Goal: Transaction & Acquisition: Purchase product/service

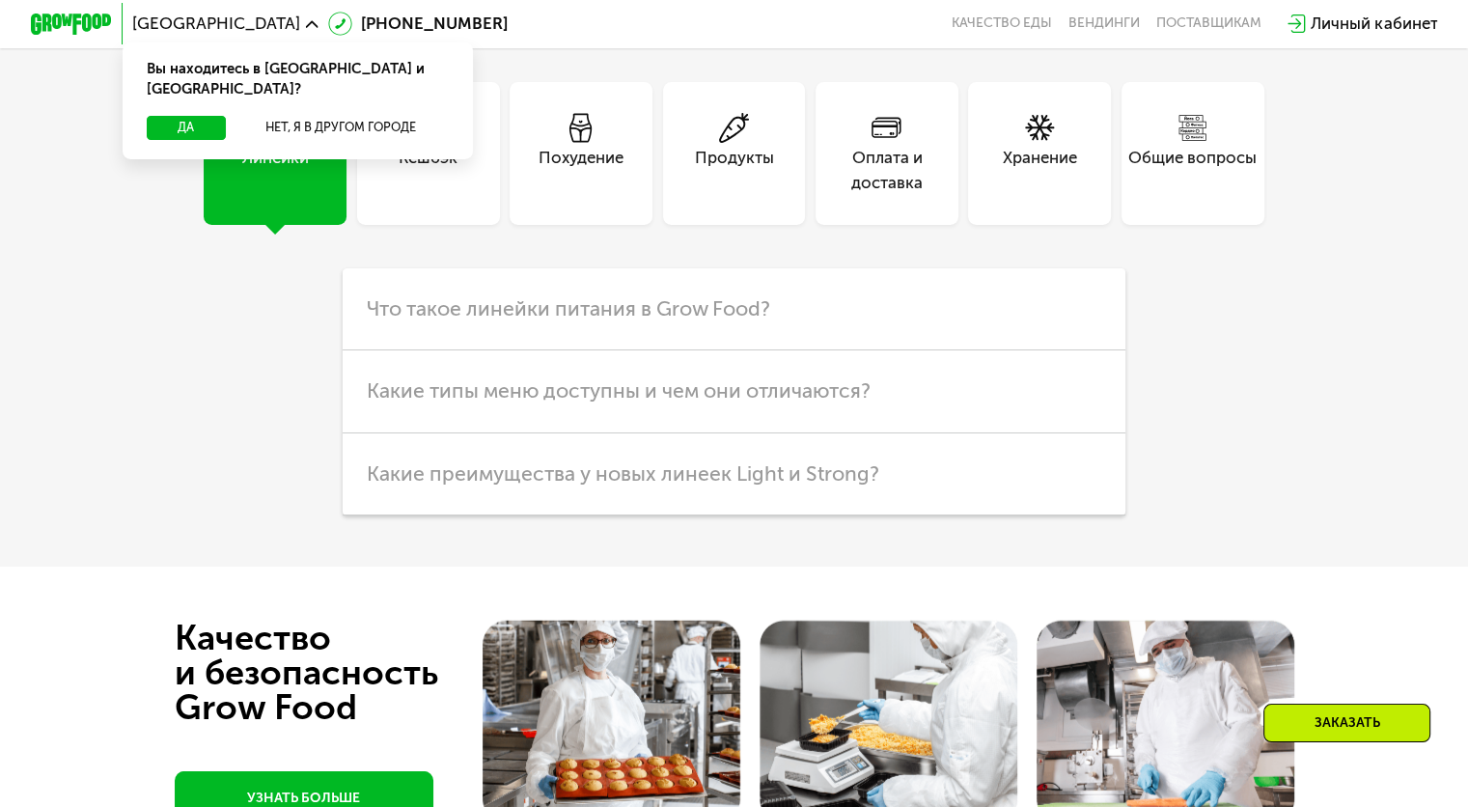
scroll to position [4818, 0]
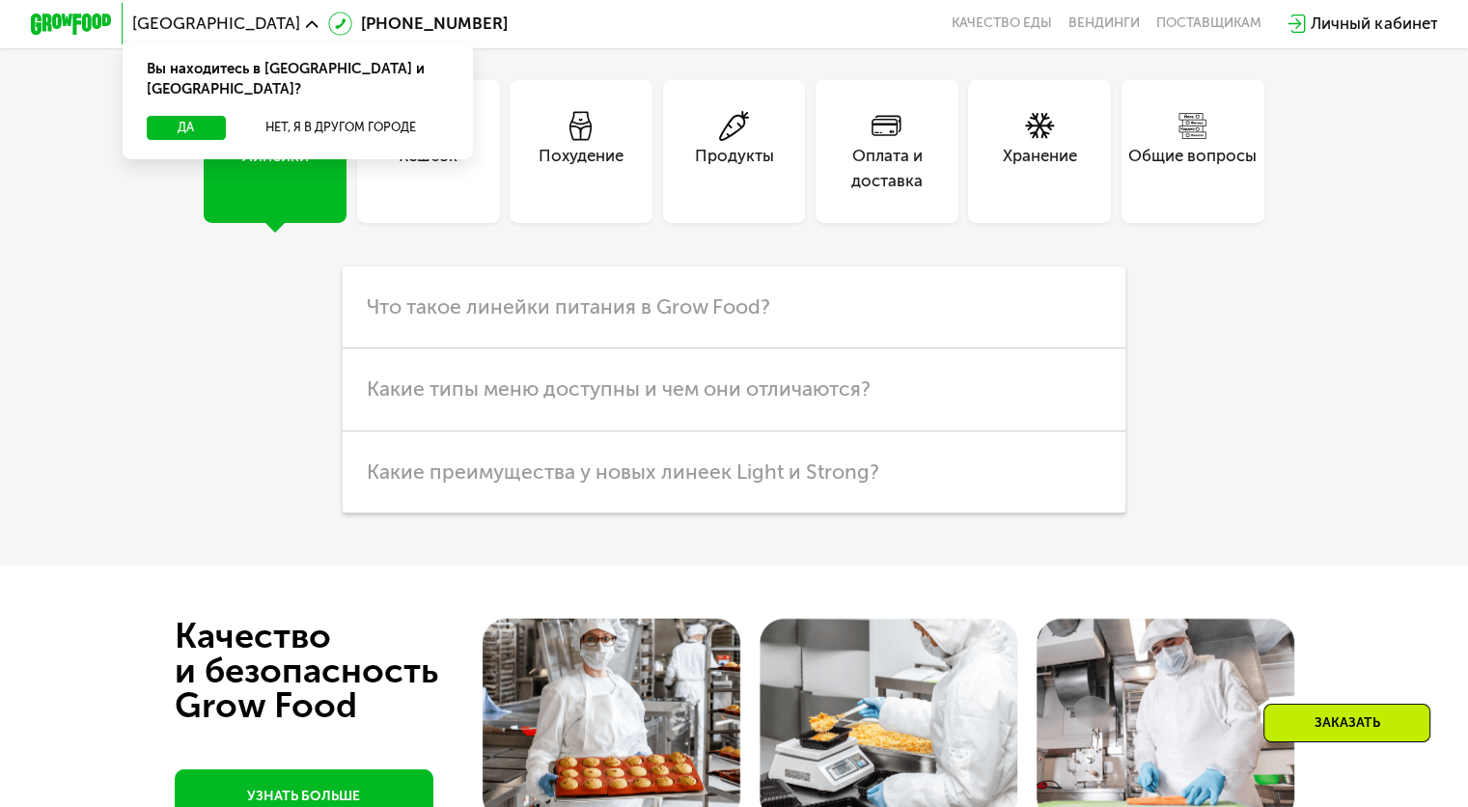
click at [570, 193] on div "Похудение" at bounding box center [581, 168] width 85 height 49
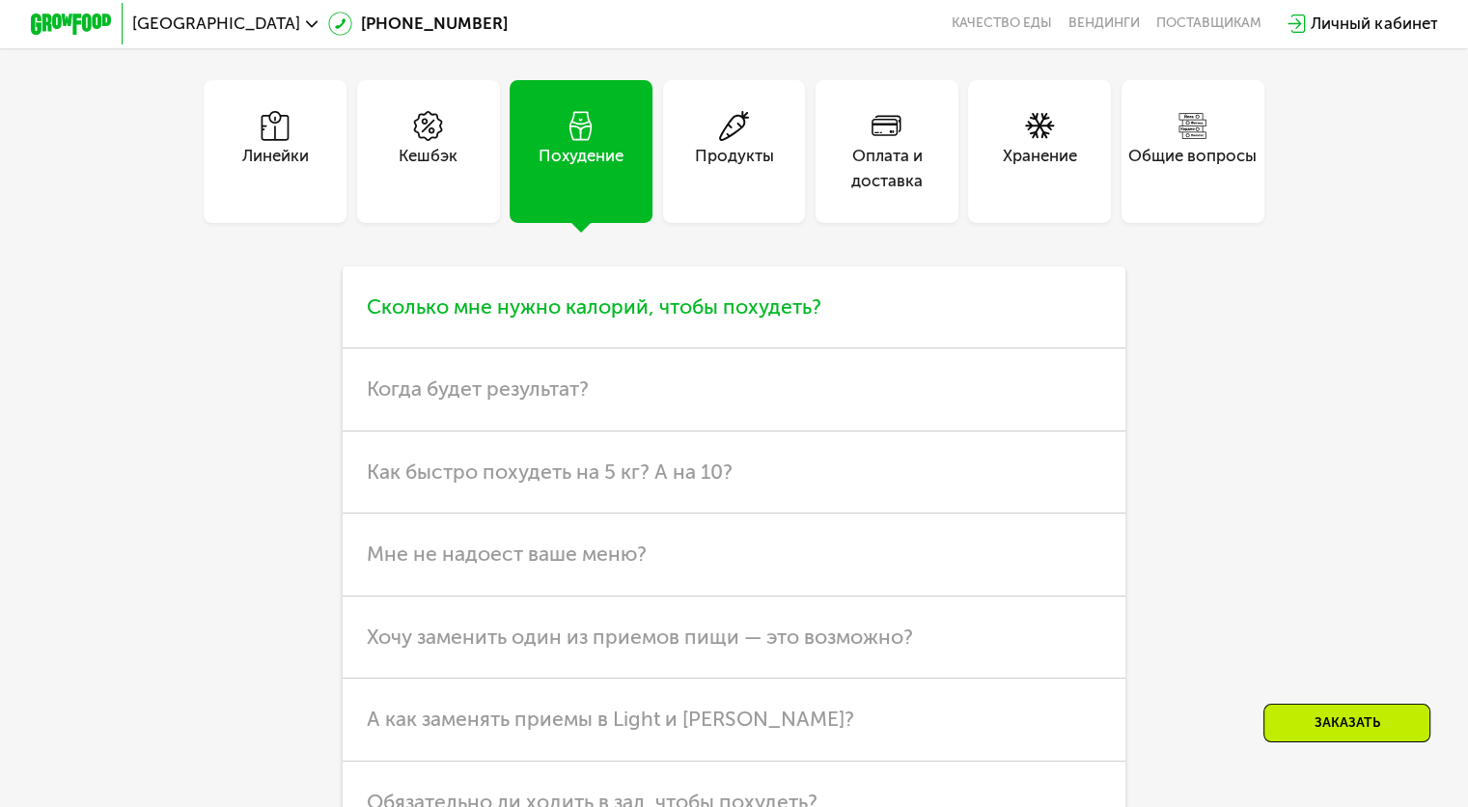
click at [571, 319] on span "Сколько мне нужно калорий, чтобы похудеть?" at bounding box center [594, 306] width 455 height 24
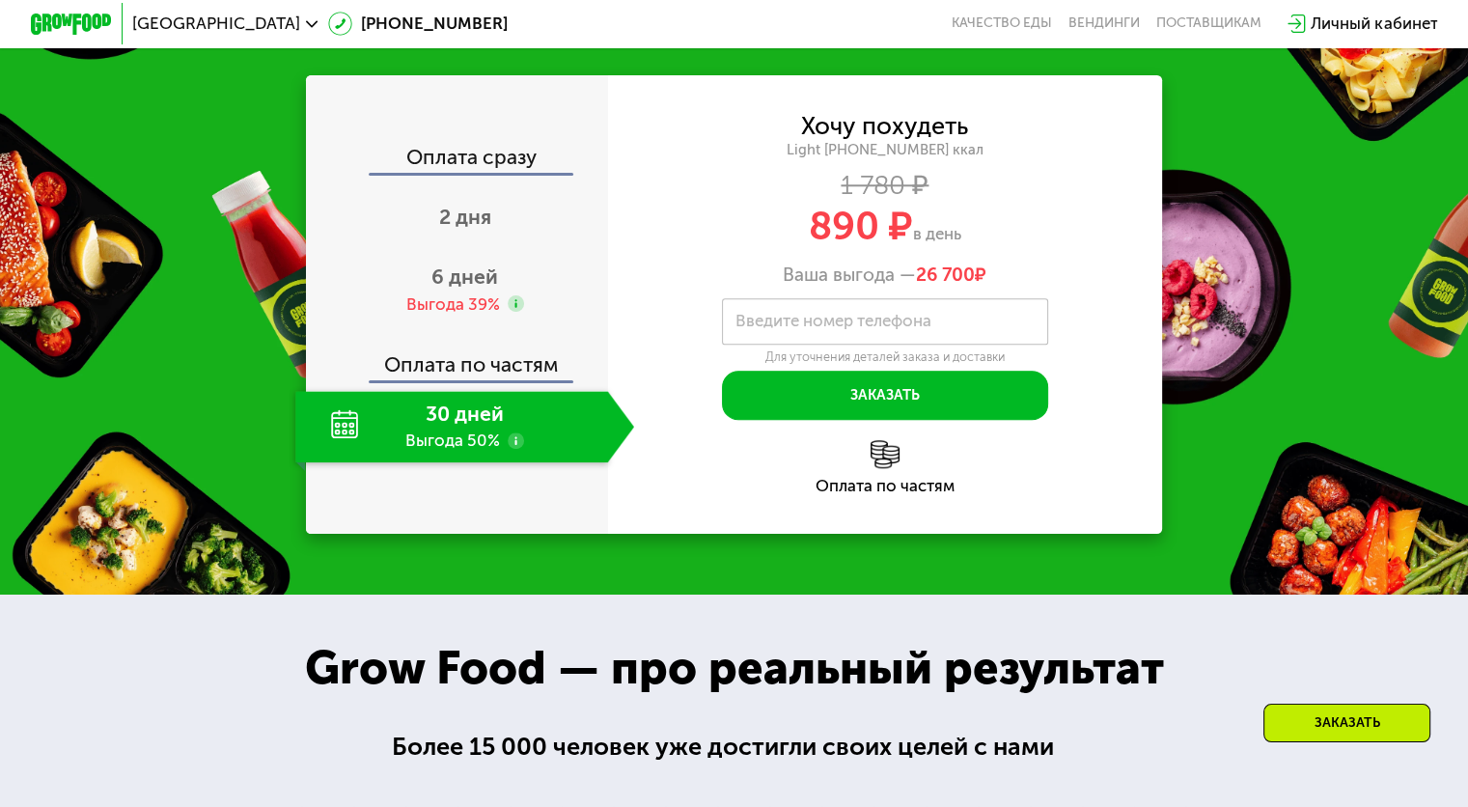
scroll to position [1888, 0]
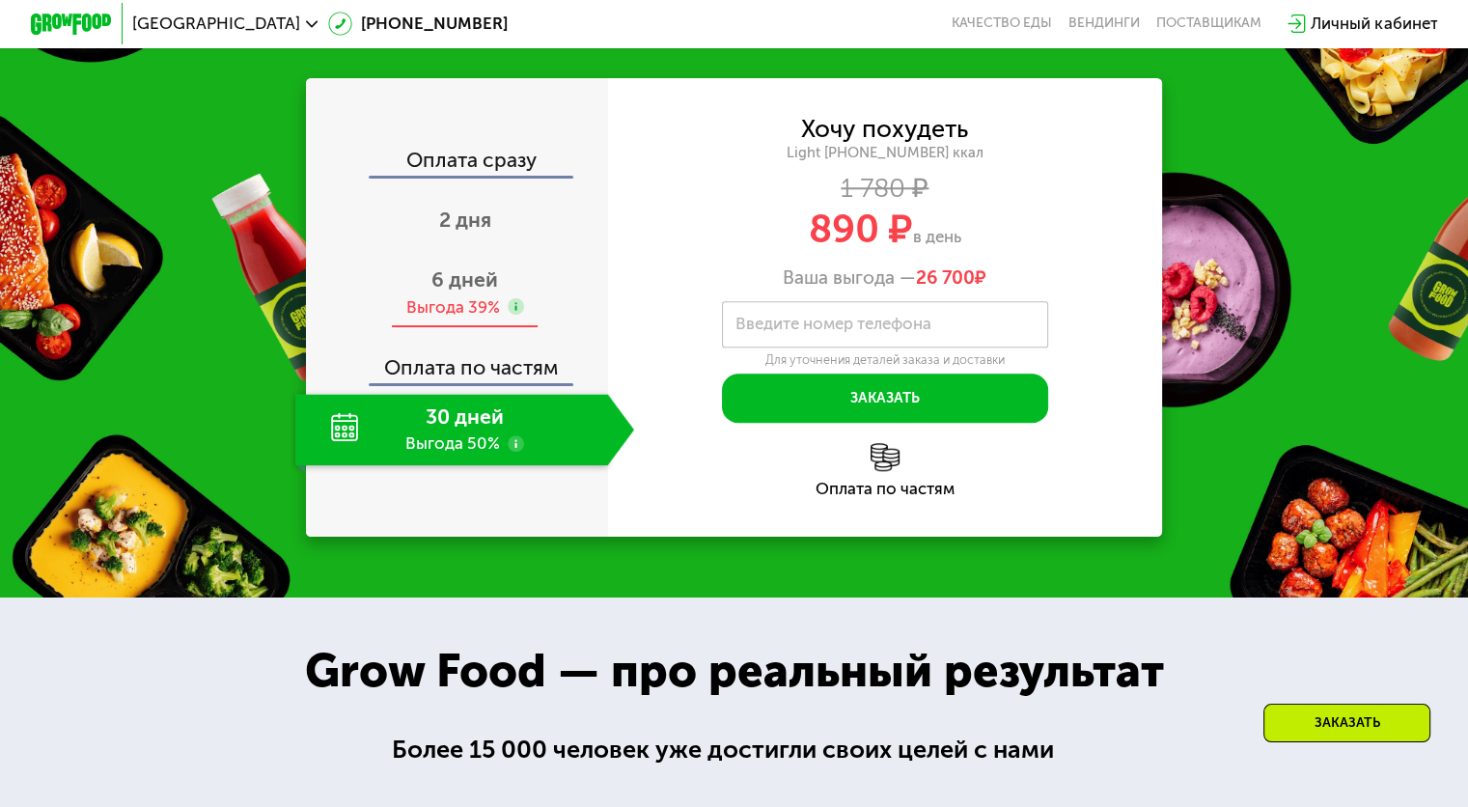
click at [463, 292] on span "6 дней" at bounding box center [465, 279] width 67 height 24
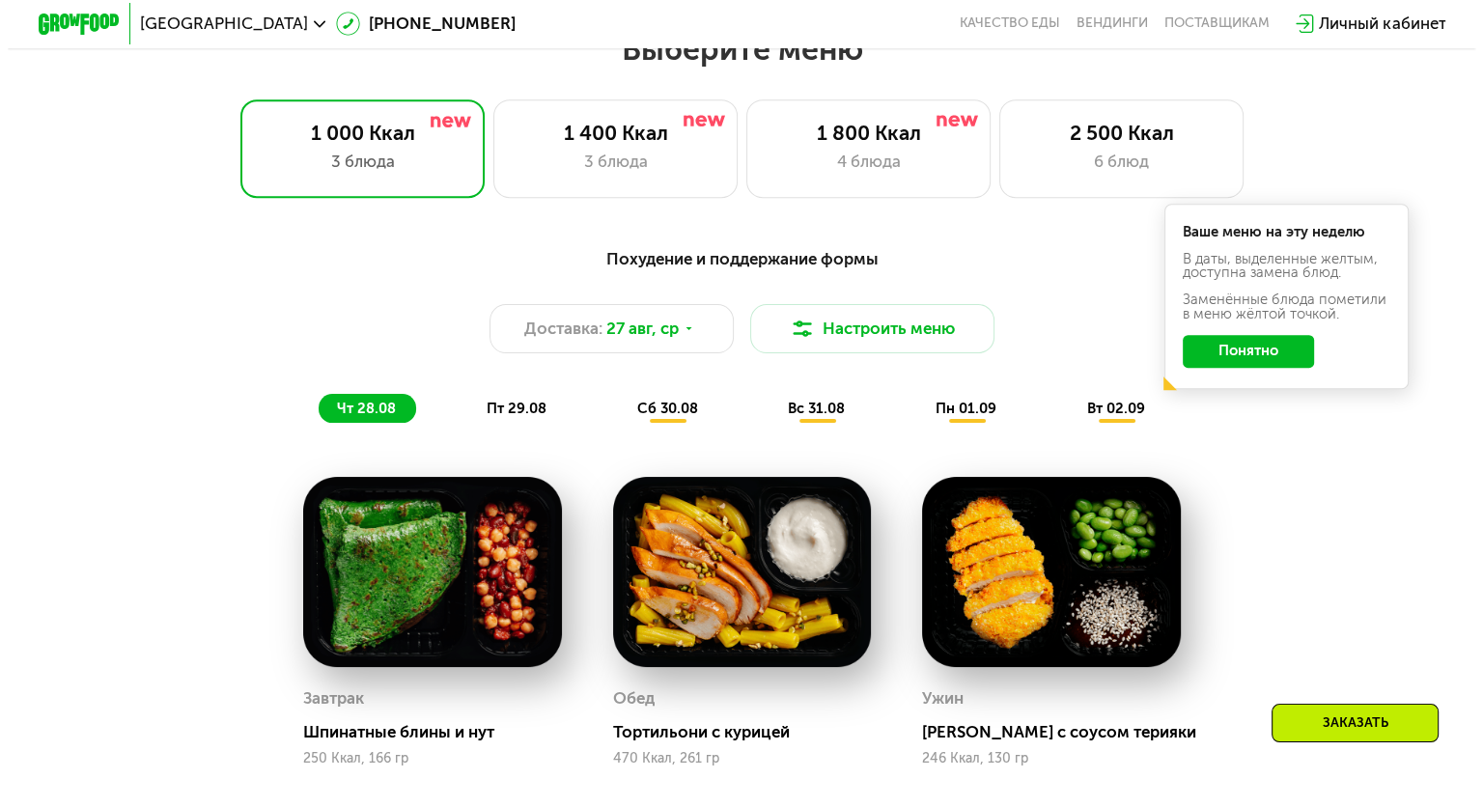
scroll to position [879, 0]
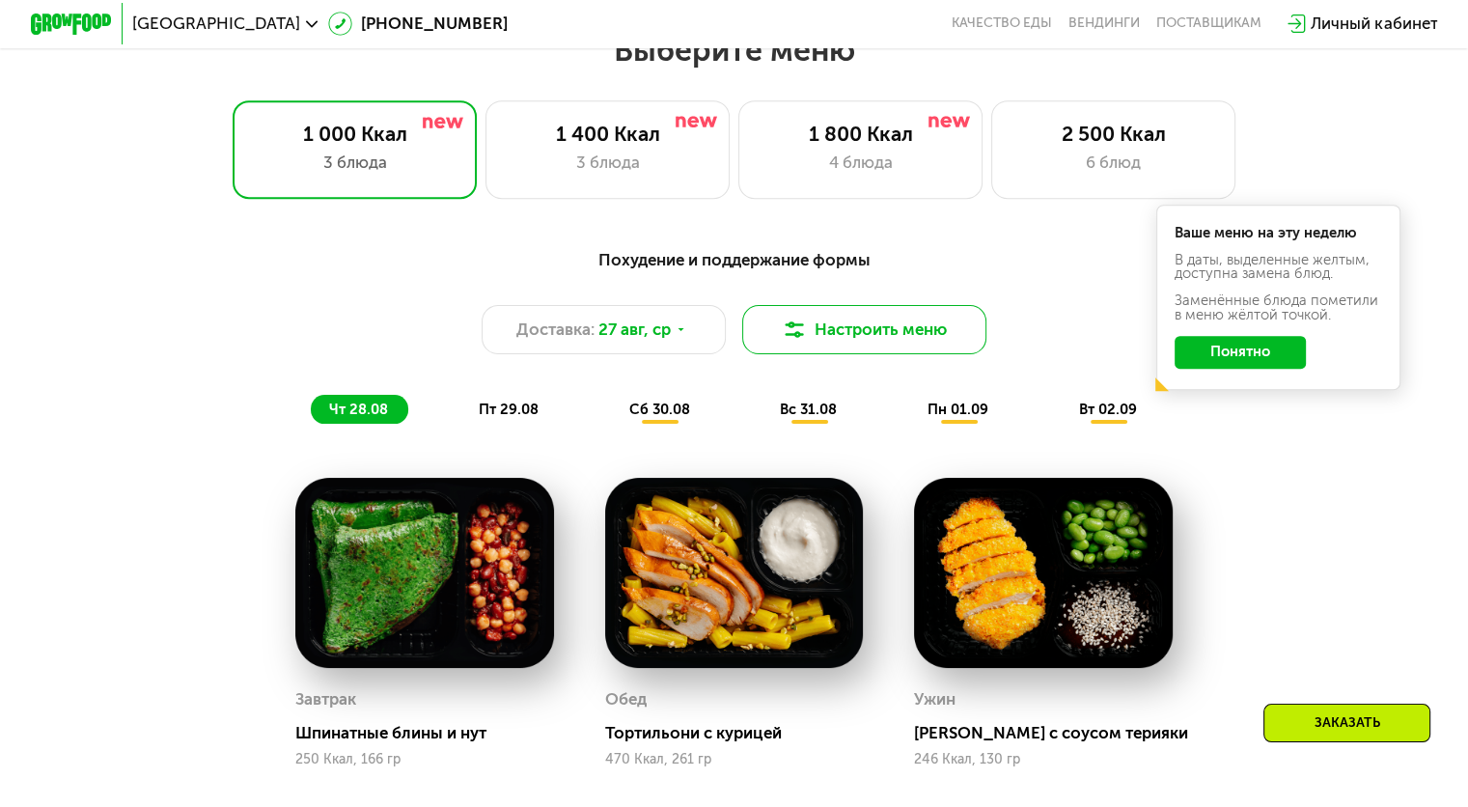
click at [883, 351] on button "Настроить меню" at bounding box center [864, 329] width 245 height 49
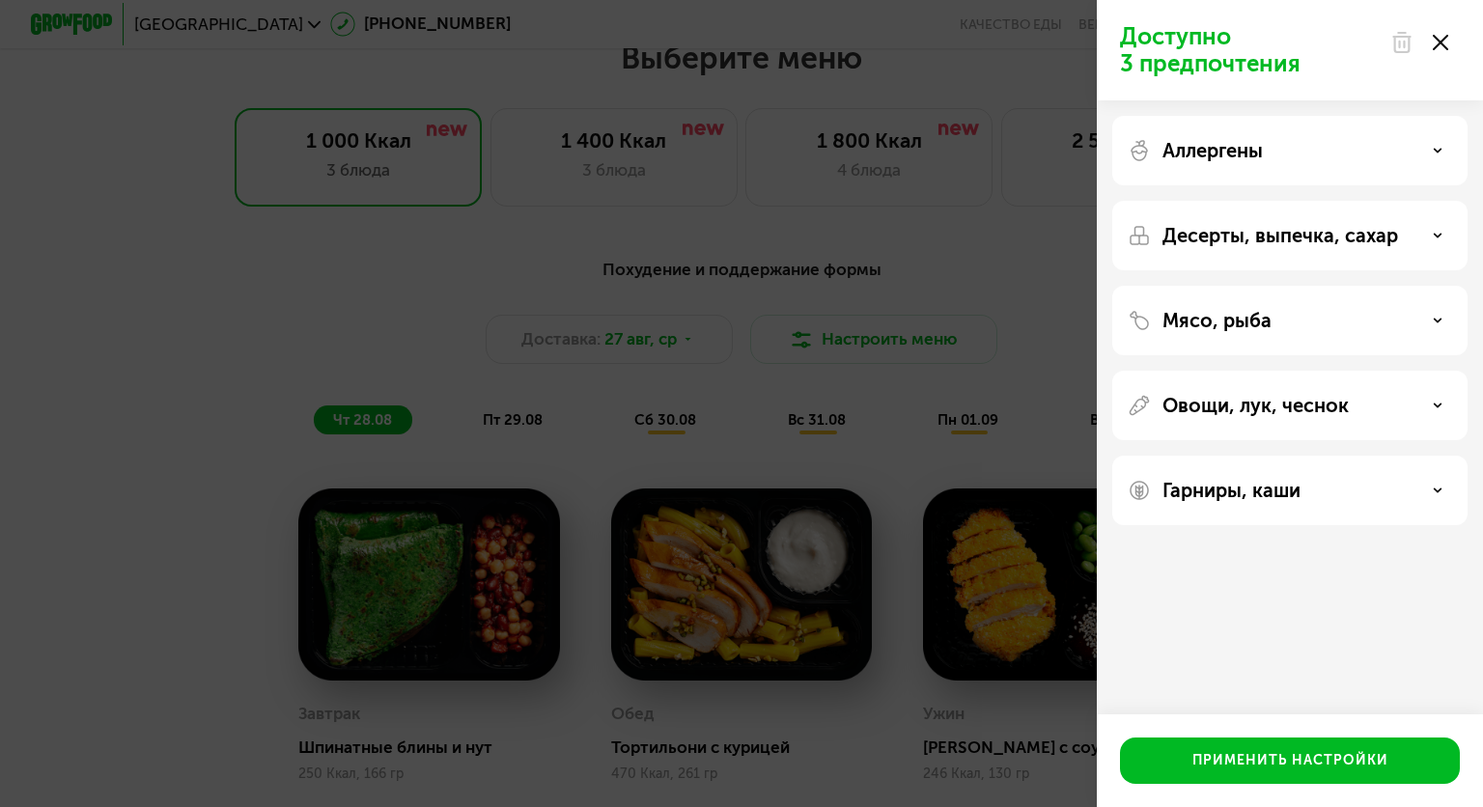
click at [1257, 158] on p "Аллергены" at bounding box center [1212, 150] width 100 height 23
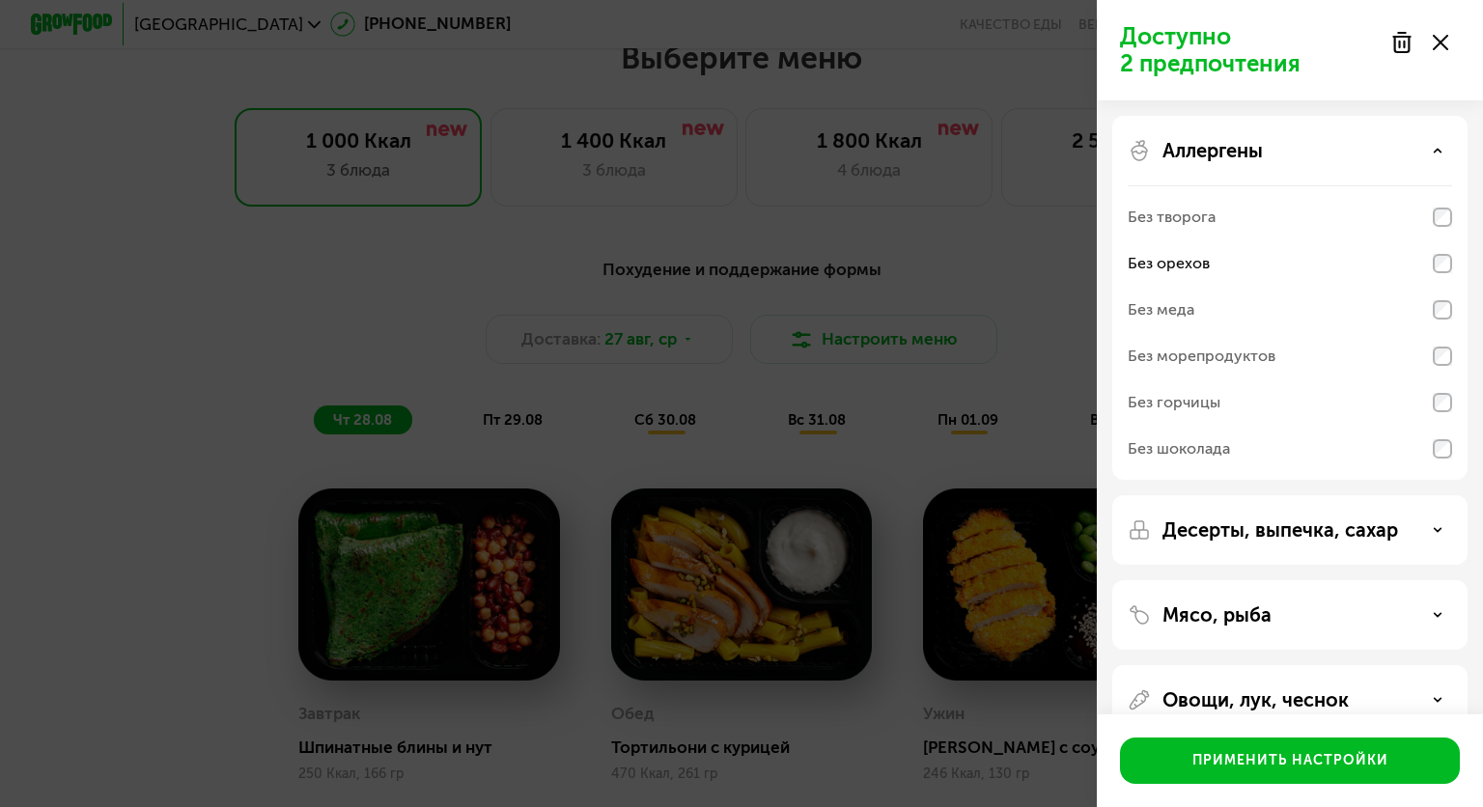
click at [1264, 520] on p "Десерты, выпечка, сахар" at bounding box center [1280, 529] width 236 height 23
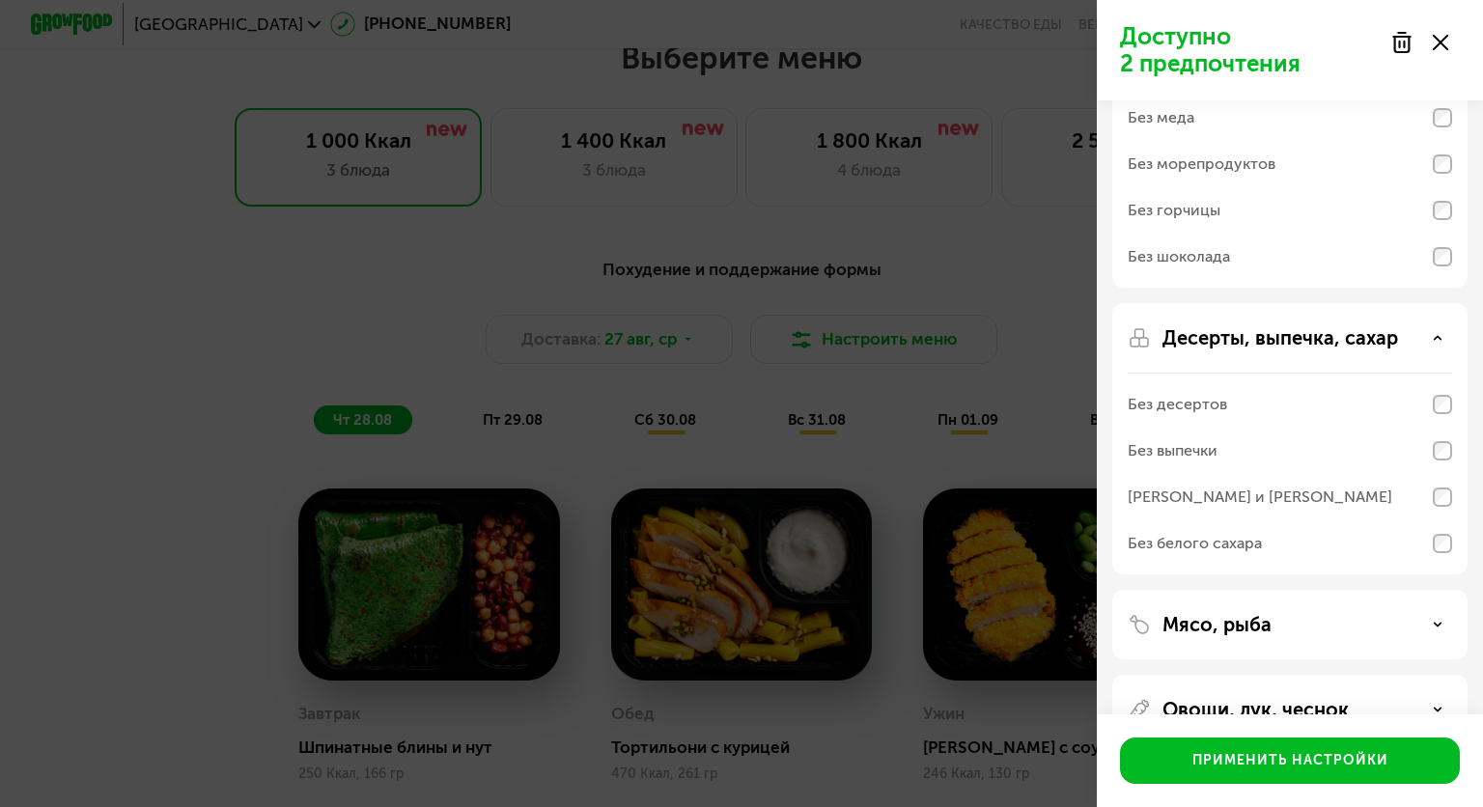
scroll to position [197, 0]
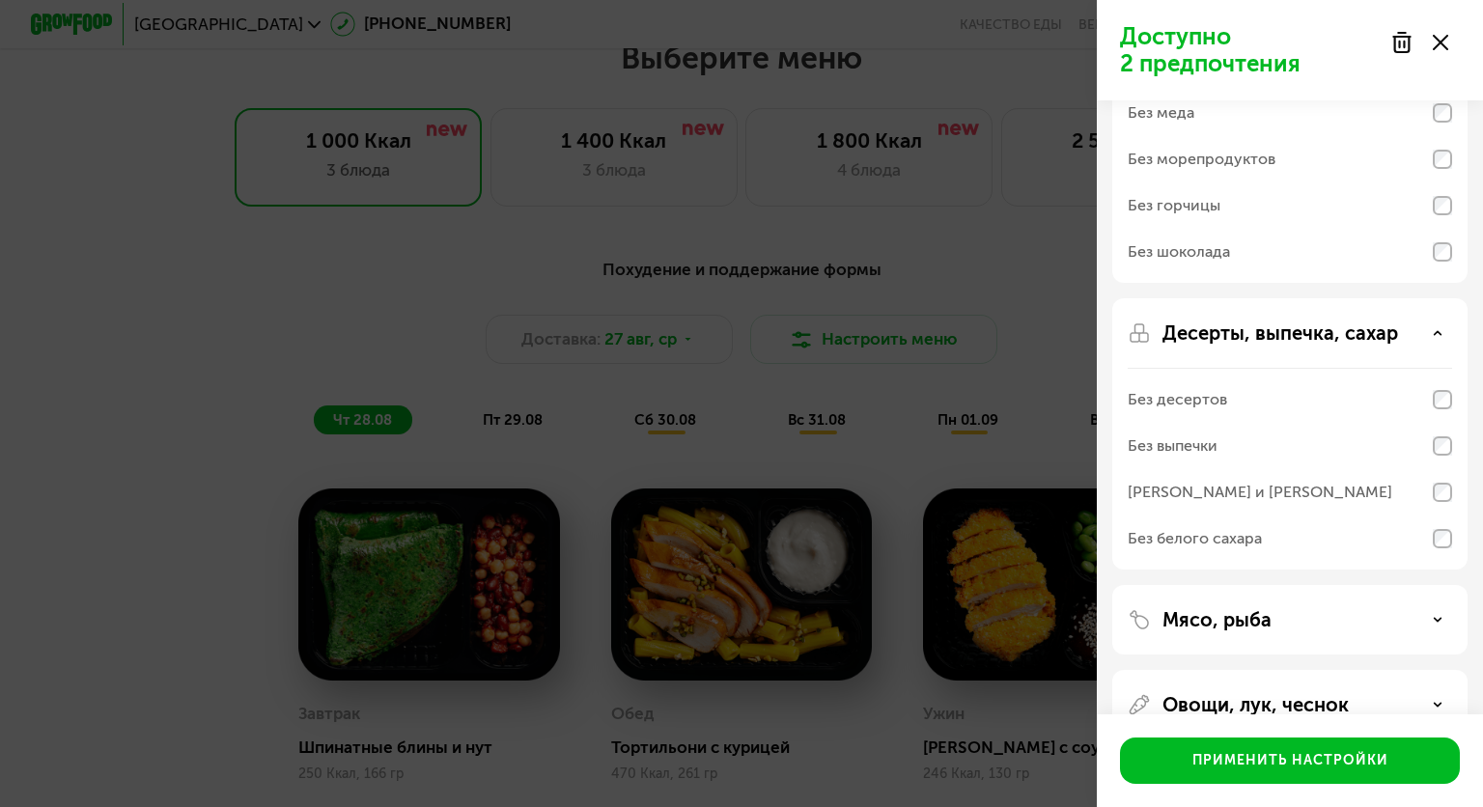
click at [1466, 585] on div "Десерты, выпечка, сахар Без десертов Без выпечки Без сэндвичей и круассанов Без…" at bounding box center [1289, 620] width 355 height 70
click at [1241, 618] on p "Мясо, рыба" at bounding box center [1216, 619] width 109 height 23
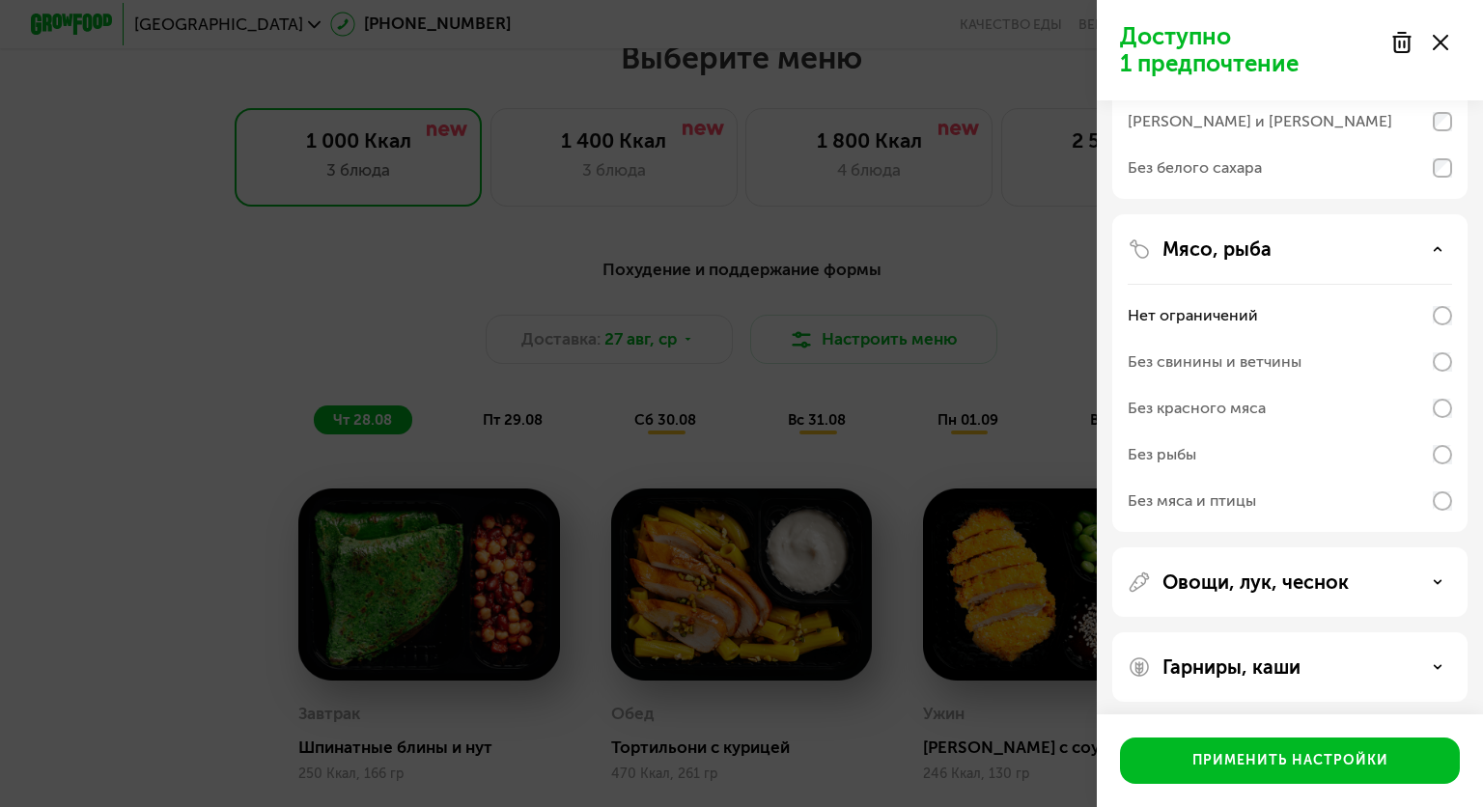
scroll to position [570, 0]
click at [1275, 576] on p "Овощи, лук, чеснок" at bounding box center [1255, 580] width 186 height 23
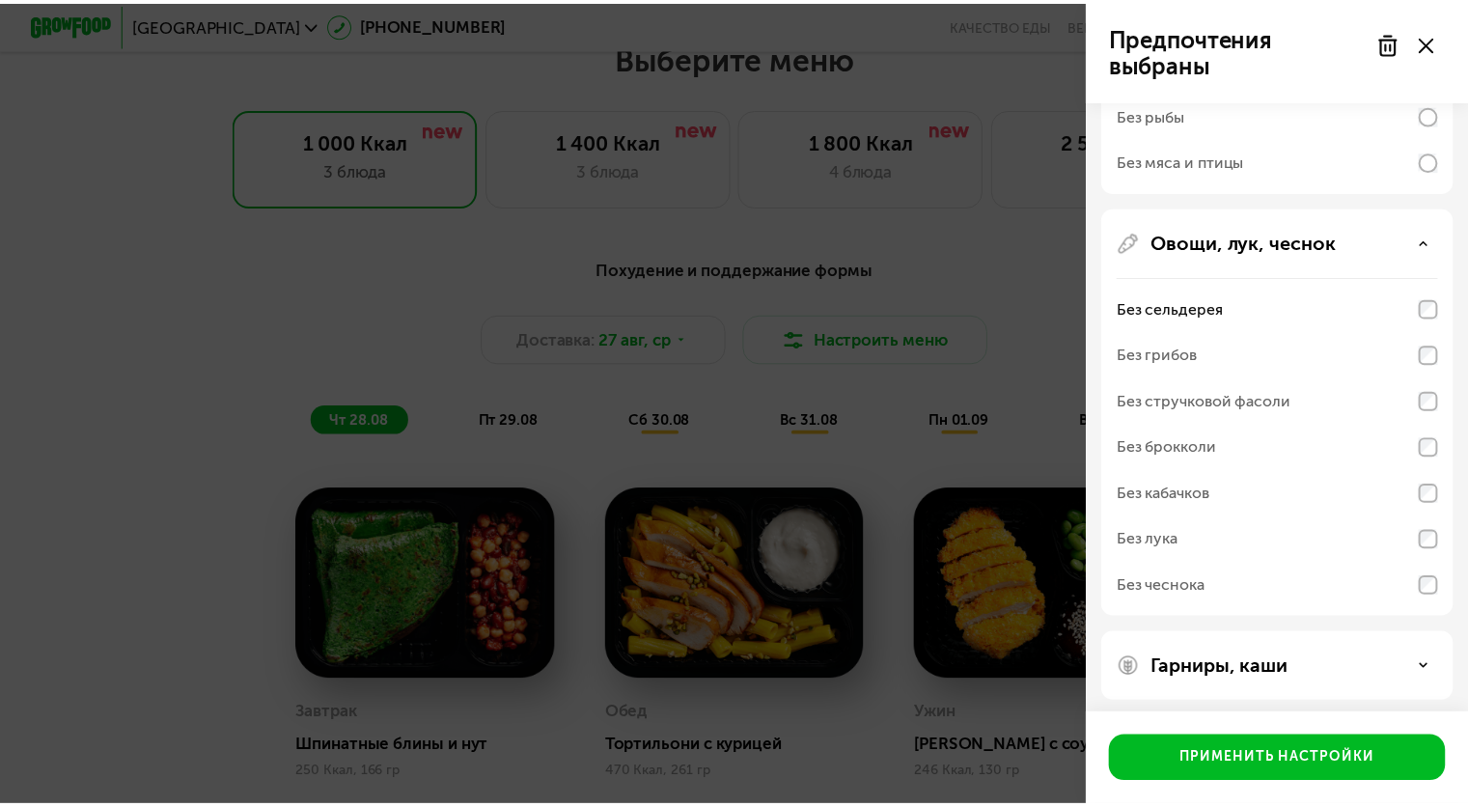
scroll to position [914, 0]
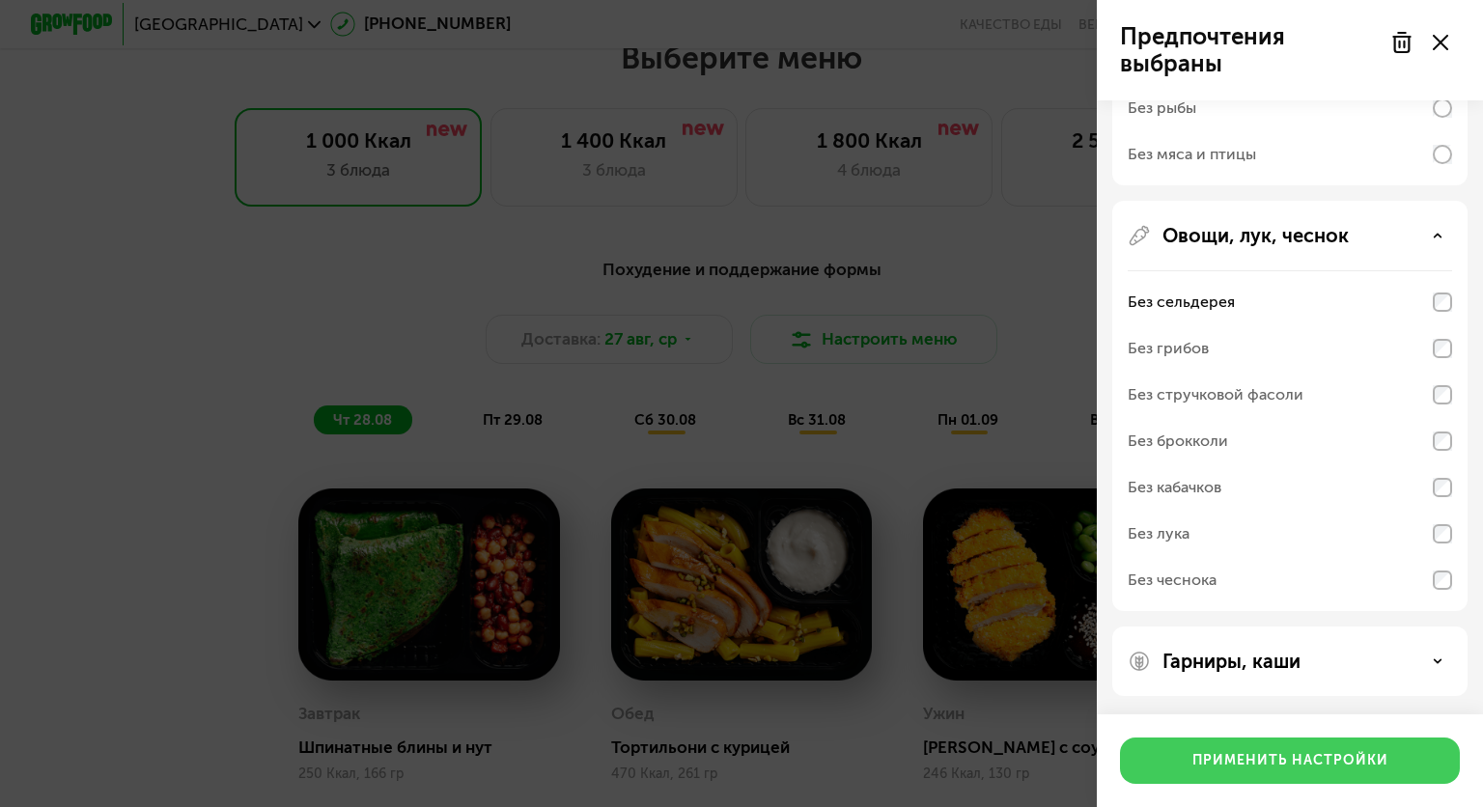
click at [1313, 754] on div "Применить настройки" at bounding box center [1290, 760] width 196 height 19
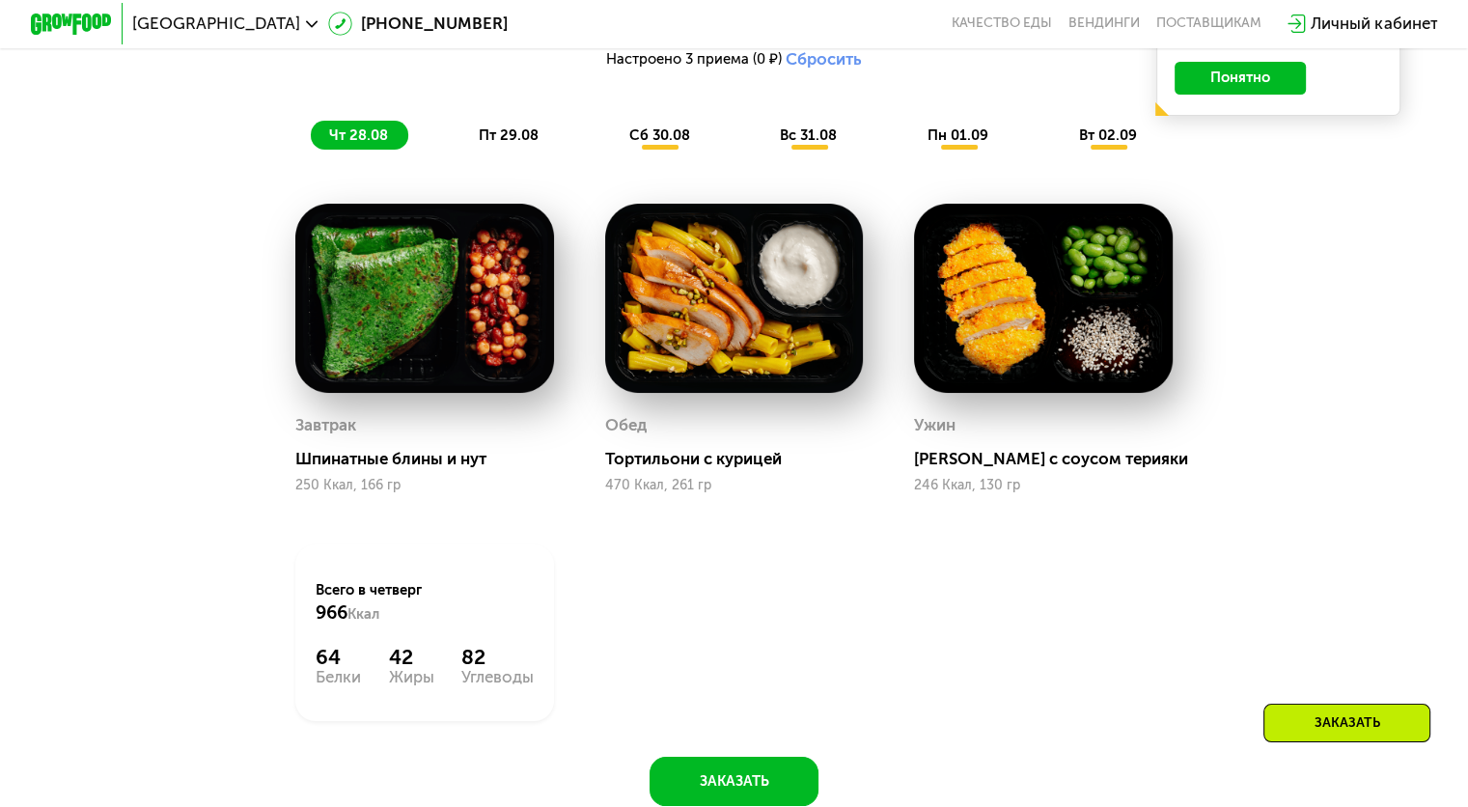
scroll to position [1146, 0]
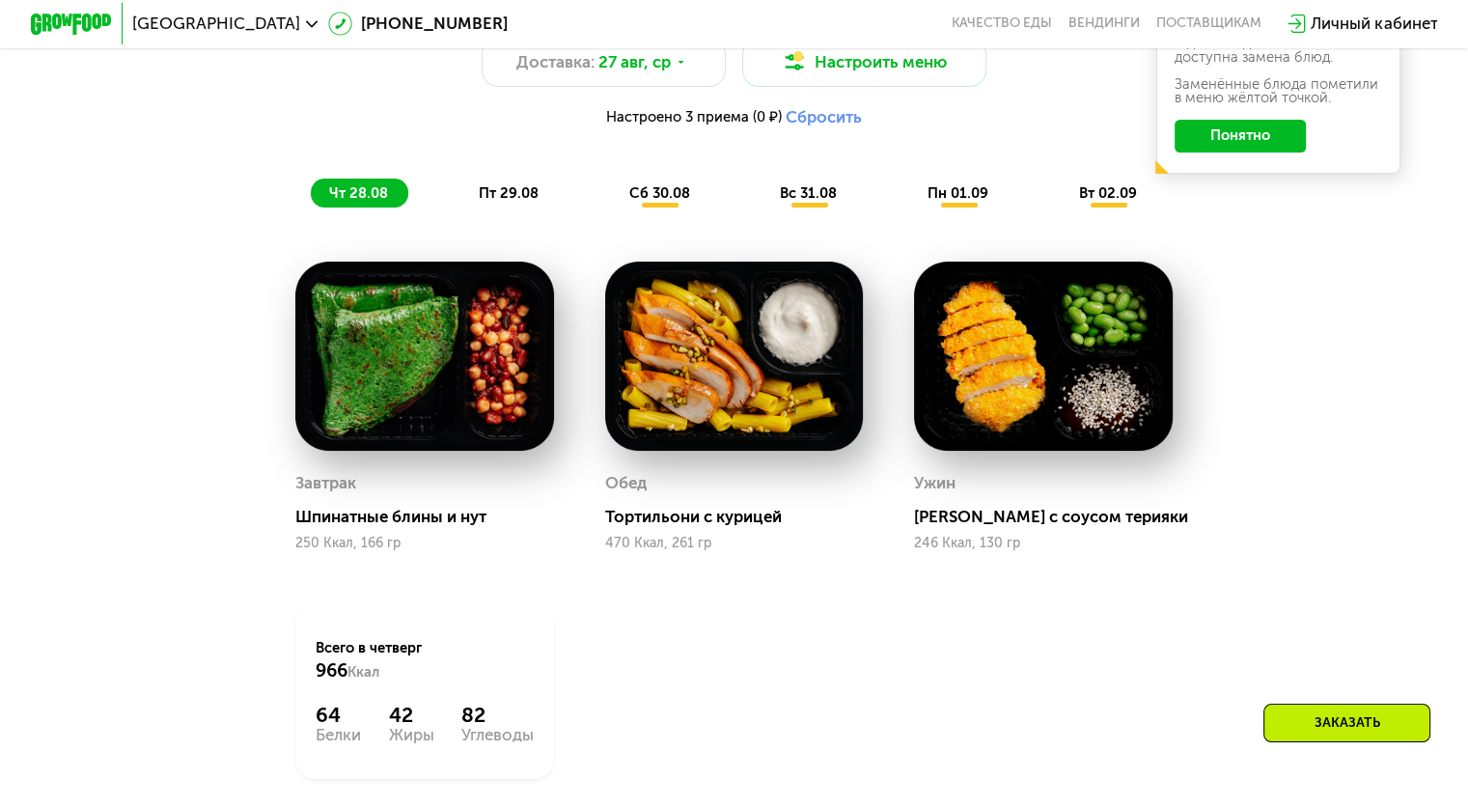
click at [510, 196] on span "пт 29.08" at bounding box center [509, 192] width 60 height 17
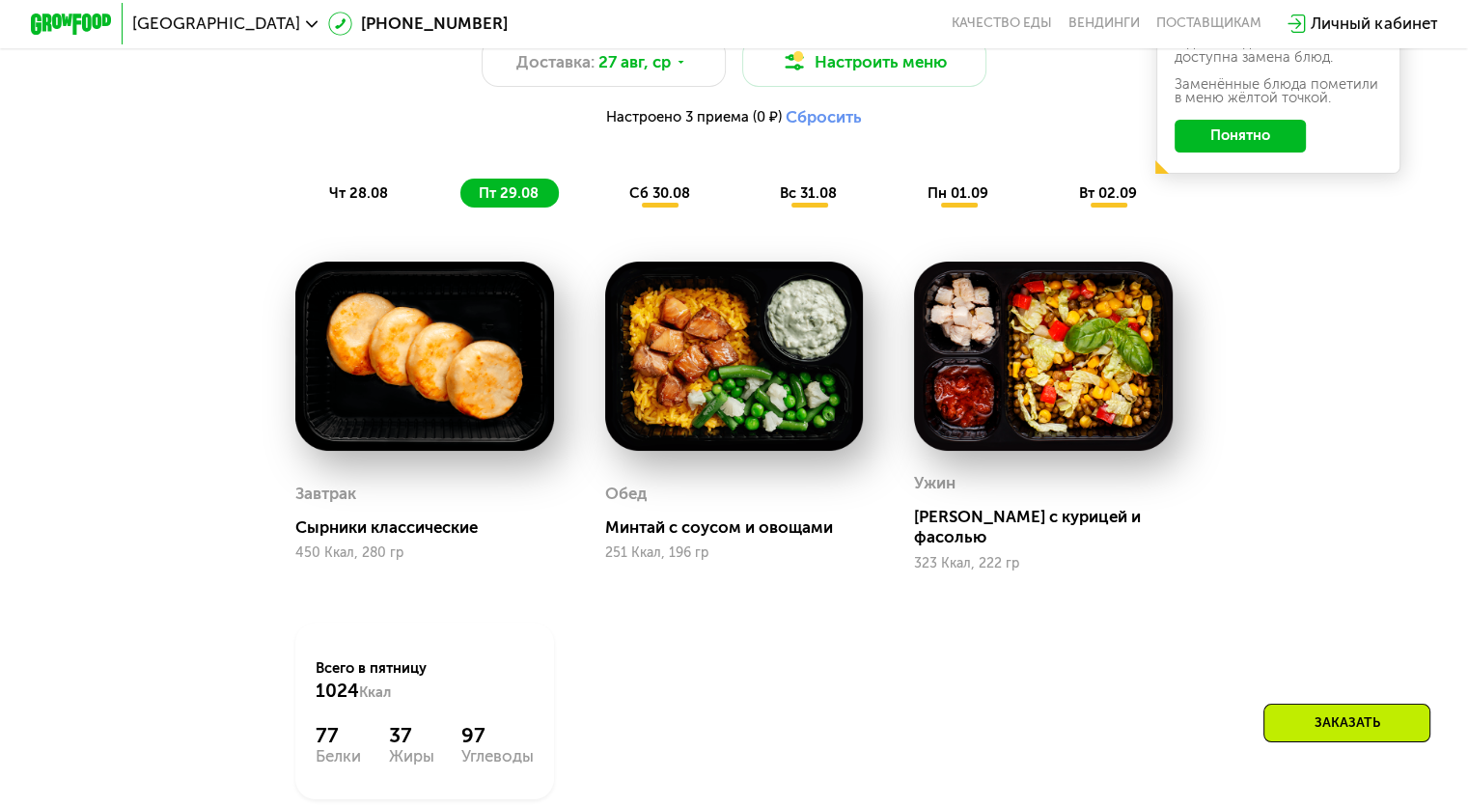
click at [660, 202] on span "сб 30.08" at bounding box center [659, 192] width 61 height 17
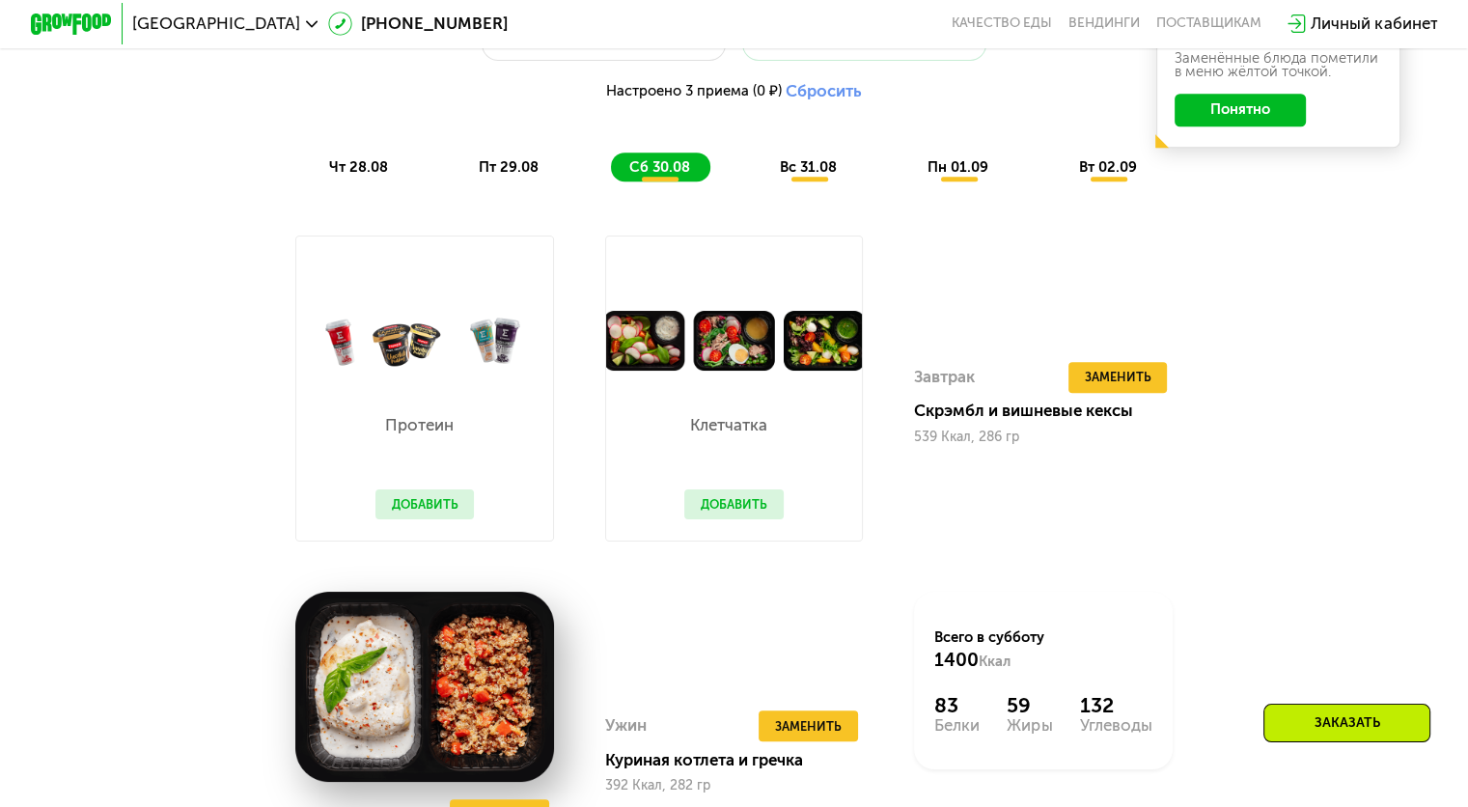
scroll to position [1170, 0]
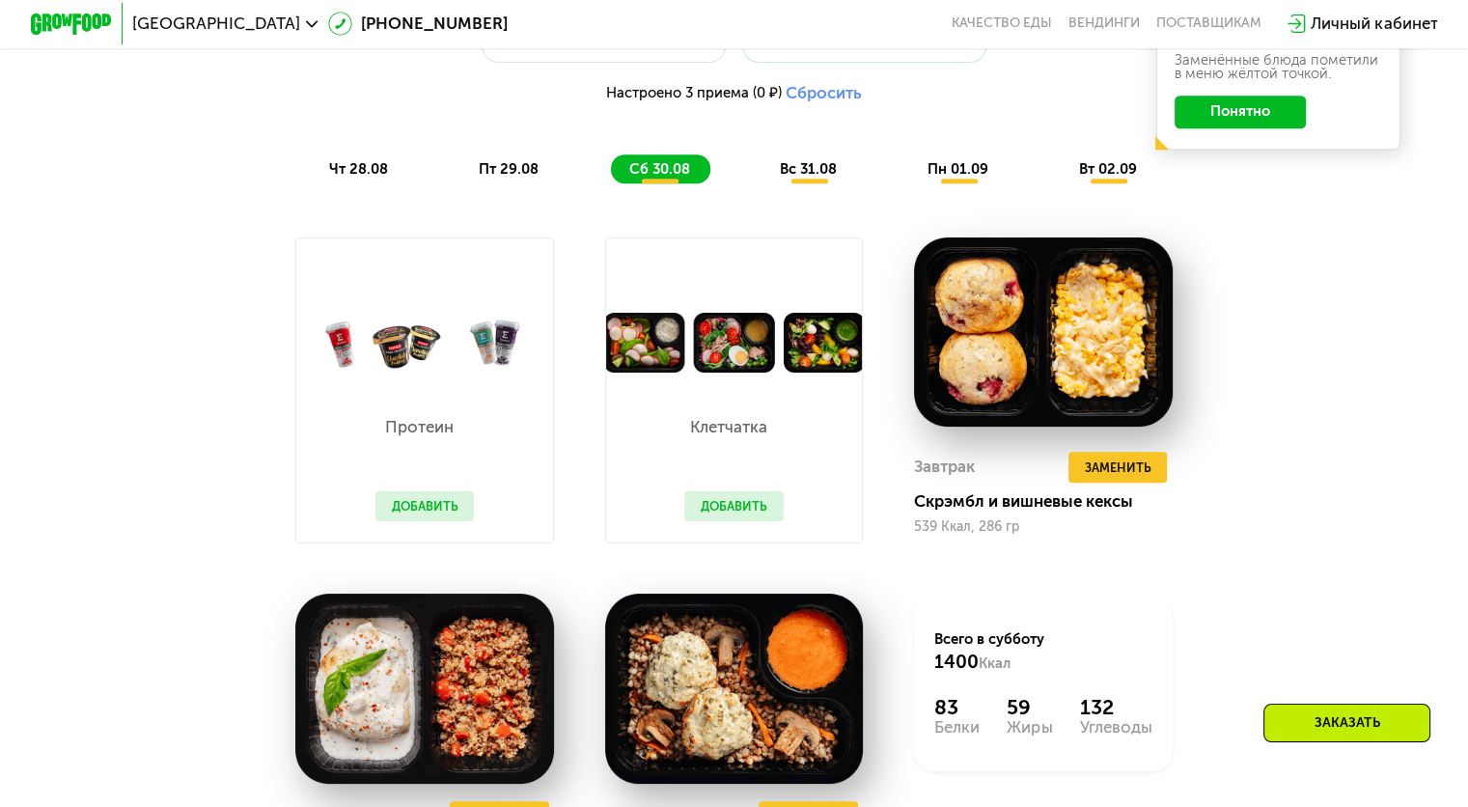
click at [813, 174] on span "вс 31.08" at bounding box center [808, 168] width 57 height 17
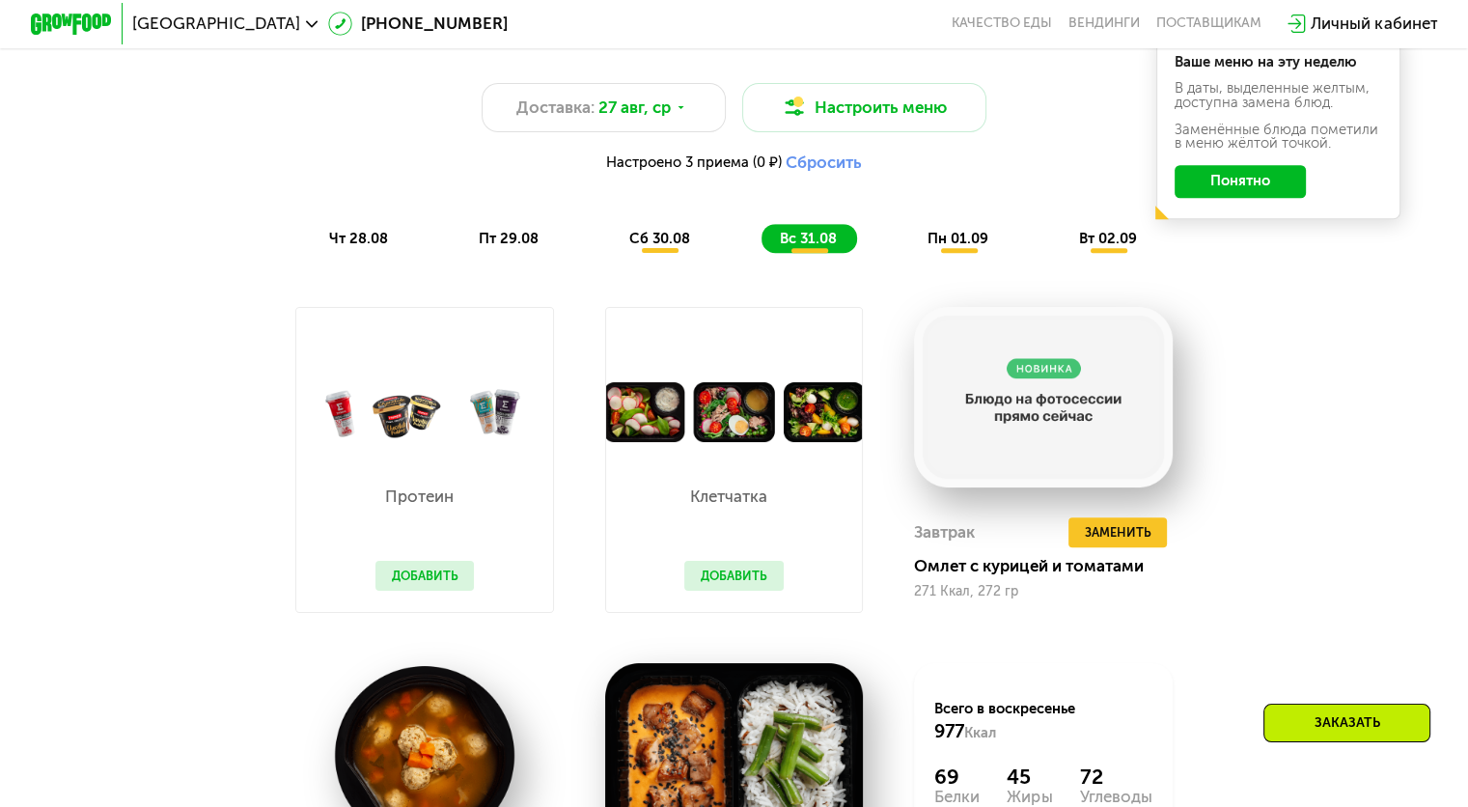
scroll to position [1101, 0]
click at [1061, 238] on div "пн 01.09" at bounding box center [1109, 238] width 97 height 29
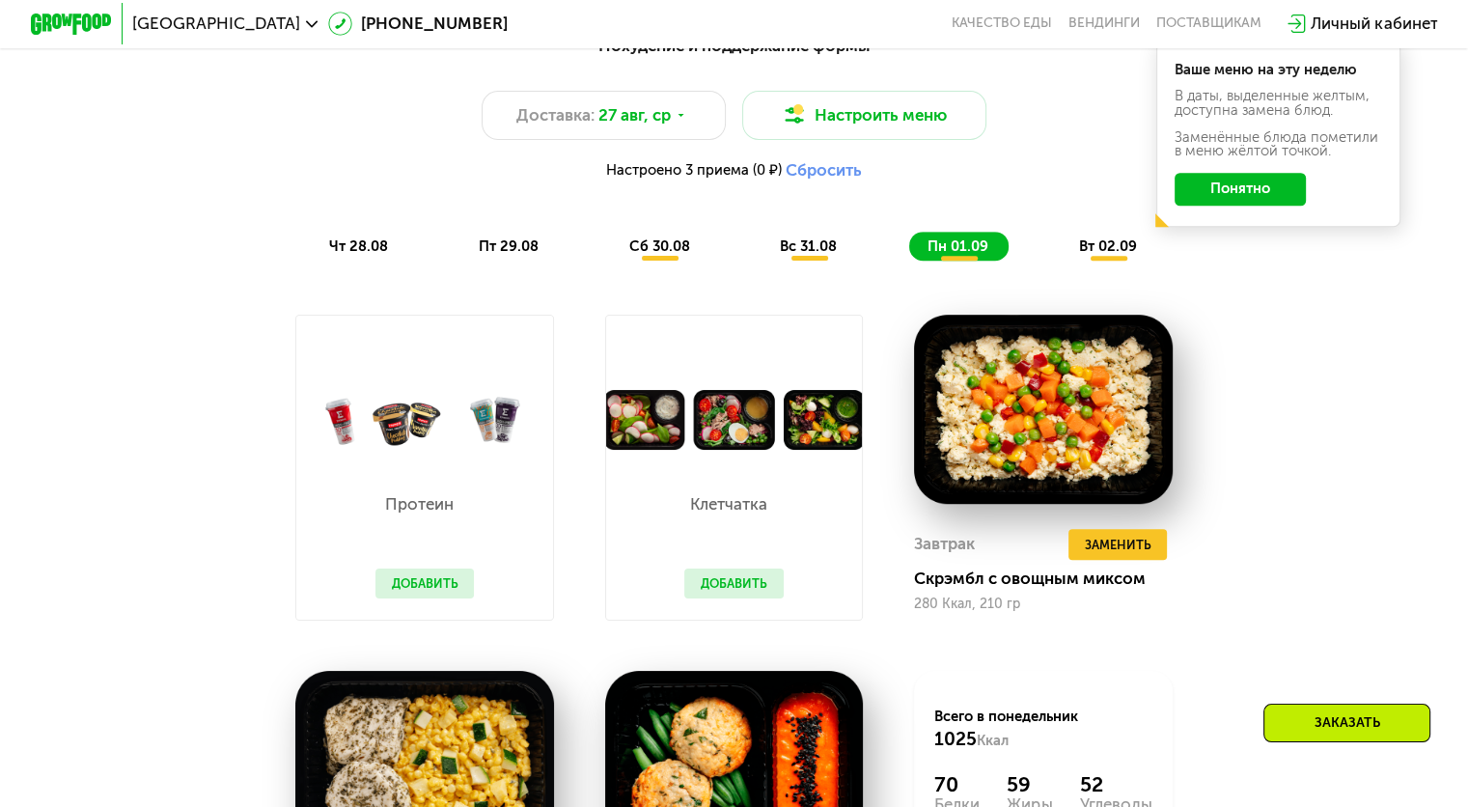
scroll to position [1085, 0]
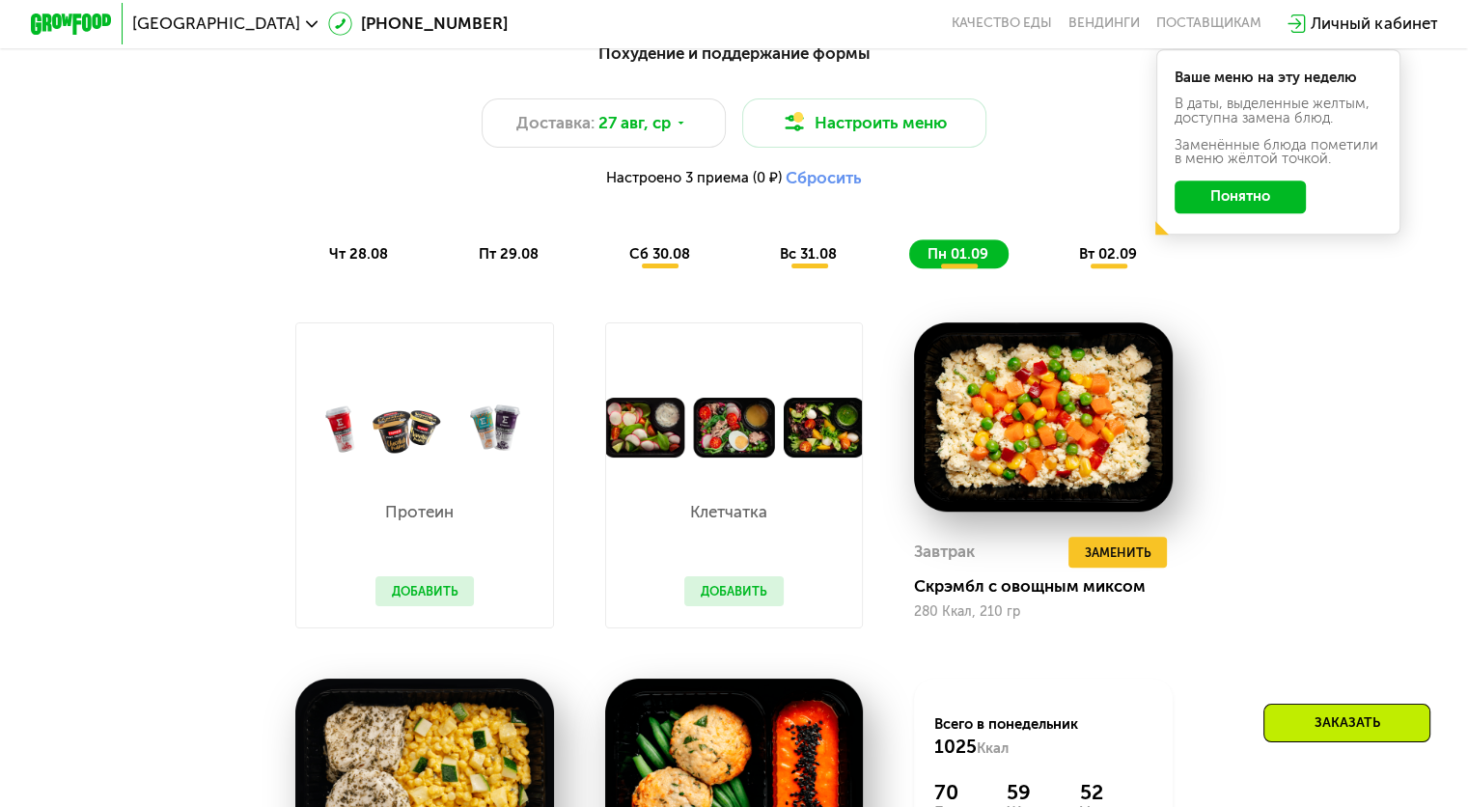
click at [1111, 260] on span "вт 02.09" at bounding box center [1108, 253] width 58 height 17
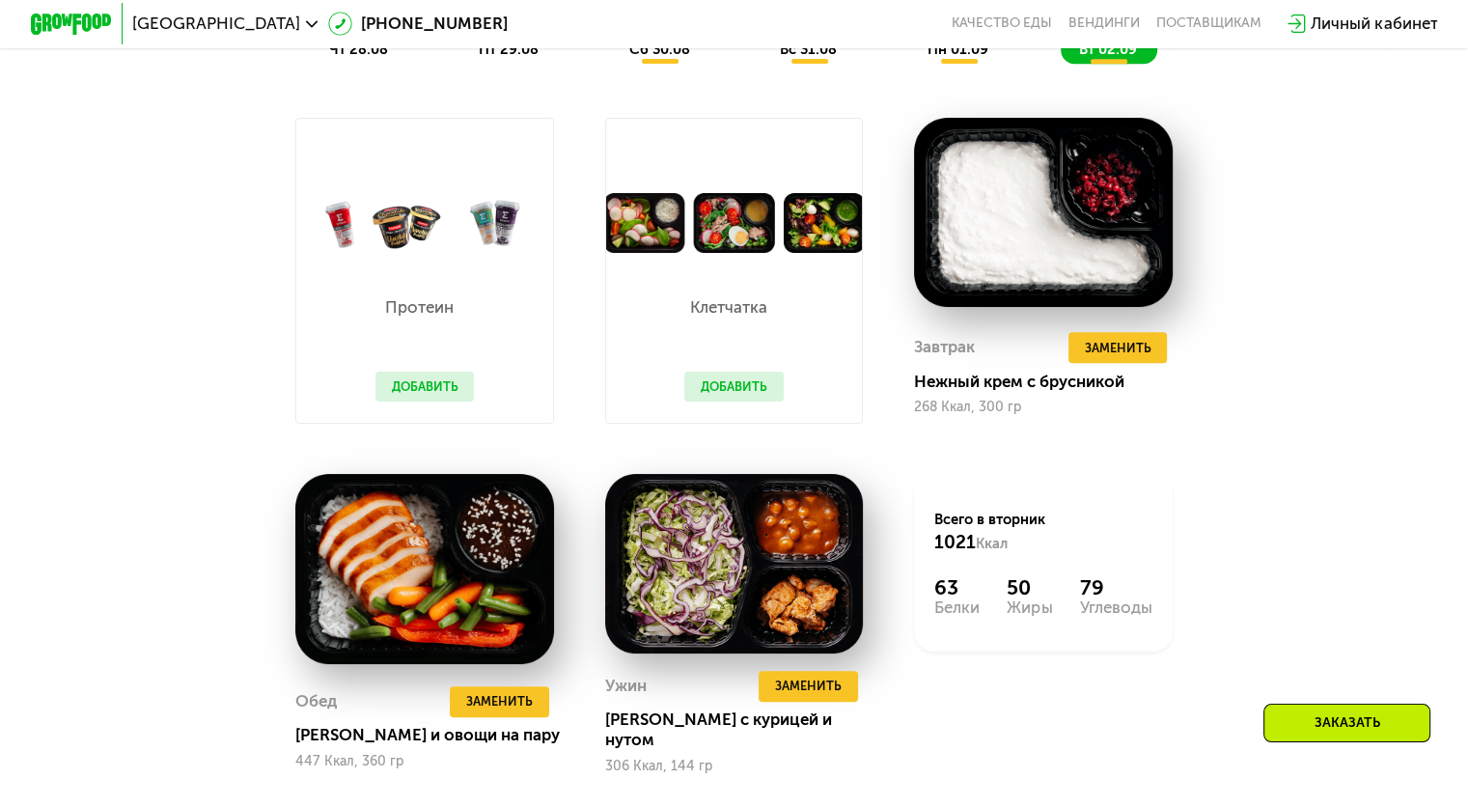
scroll to position [1289, 0]
